Goal: Find contact information: Find contact information

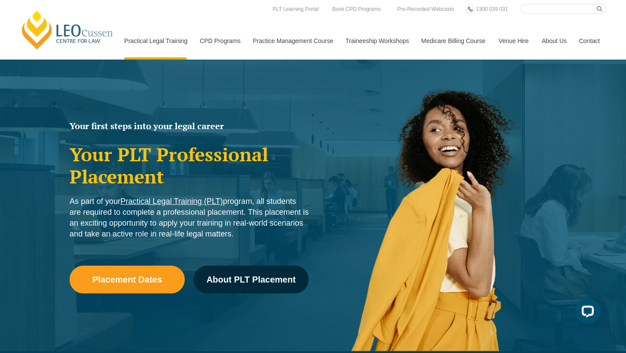
click at [589, 42] on link "Contact" at bounding box center [589, 40] width 34 height 37
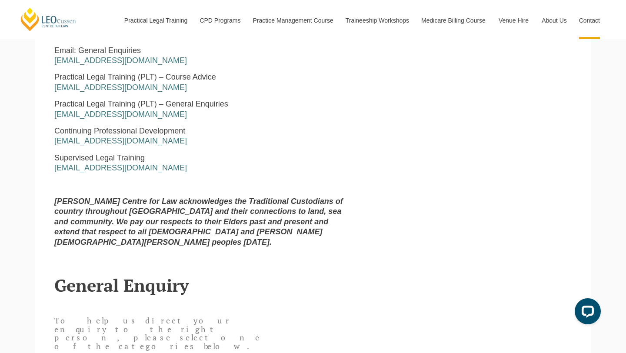
scroll to position [509, 0]
